Goal: Task Accomplishment & Management: Use online tool/utility

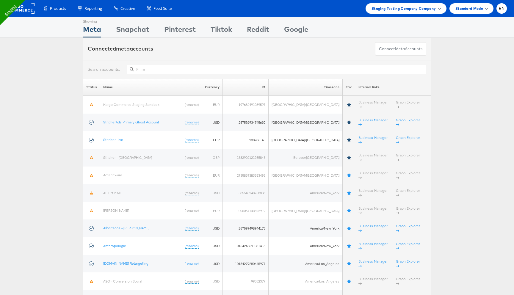
click at [26, 12] on rect at bounding box center [20, 8] width 27 height 11
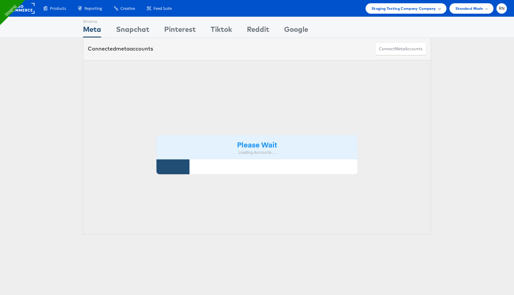
click at [382, 4] on div "Staging Testing Company Company" at bounding box center [405, 8] width 81 height 10
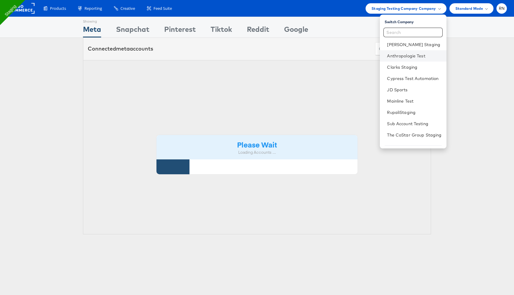
click at [398, 59] on li "Anthropologie Test" at bounding box center [413, 55] width 66 height 11
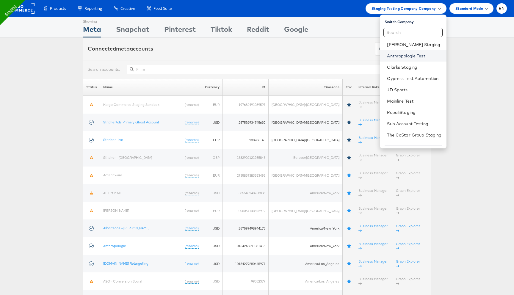
click at [423, 56] on link "Anthropologie Test" at bounding box center [414, 56] width 54 height 6
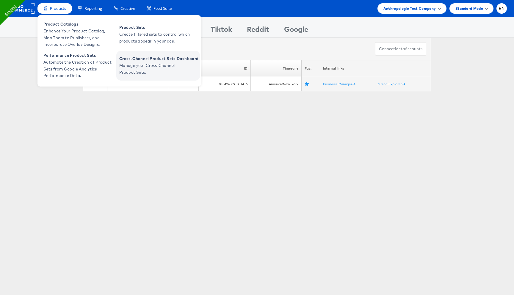
click at [155, 63] on span "Manage your Cross-Channel Product Sets." at bounding box center [154, 69] width 71 height 14
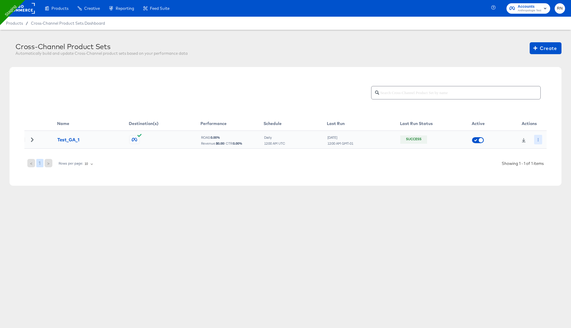
click at [535, 139] on button "button" at bounding box center [538, 140] width 8 height 10
click at [541, 151] on icon at bounding box center [540, 151] width 4 height 4
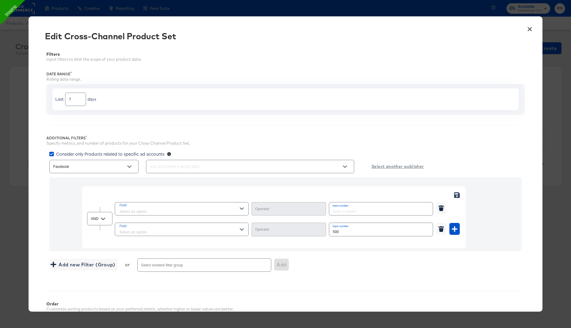
type input "Greater Than"
type input "Equal"
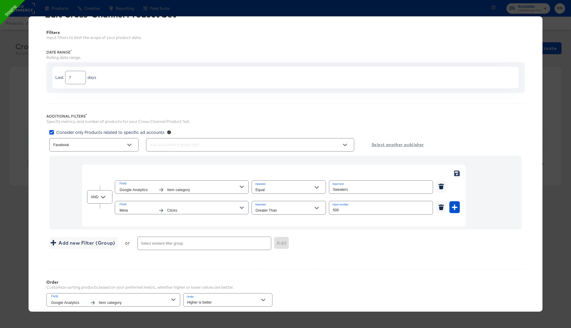
scroll to position [32, 0]
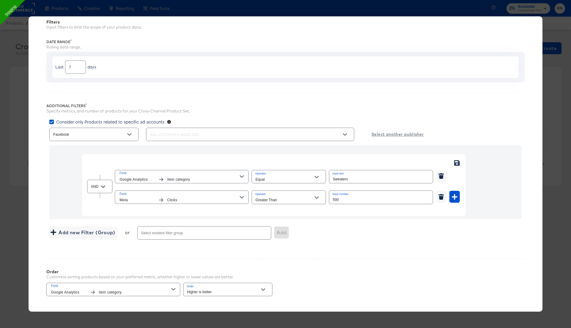
click at [239, 178] on span "Item category" at bounding box center [203, 179] width 73 height 6
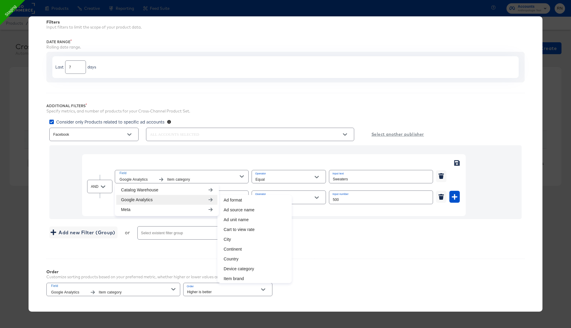
scroll to position [0, 0]
